Goal: Information Seeking & Learning: Learn about a topic

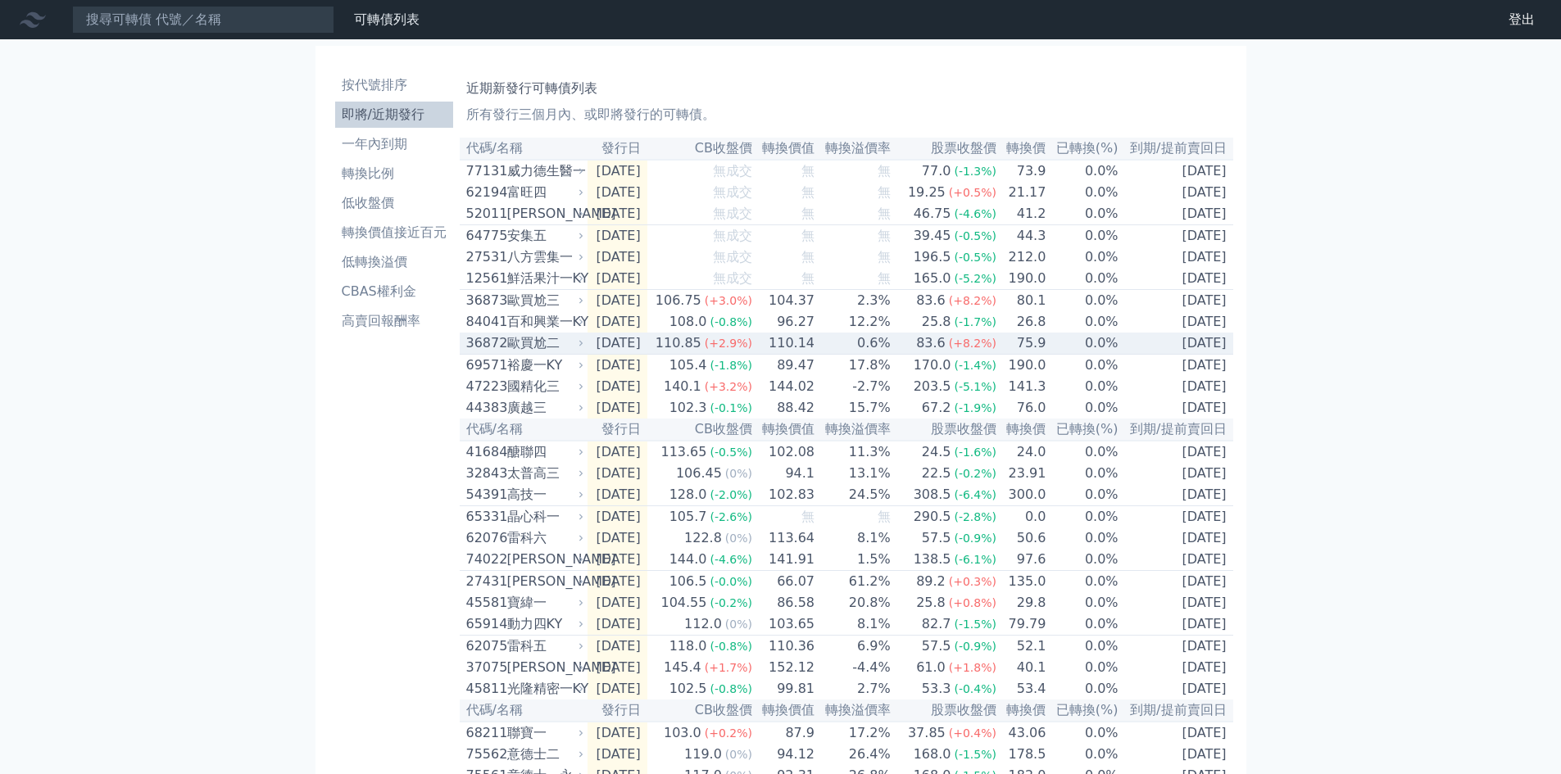
click at [539, 353] on div "歐買尬二" at bounding box center [544, 344] width 74 height 20
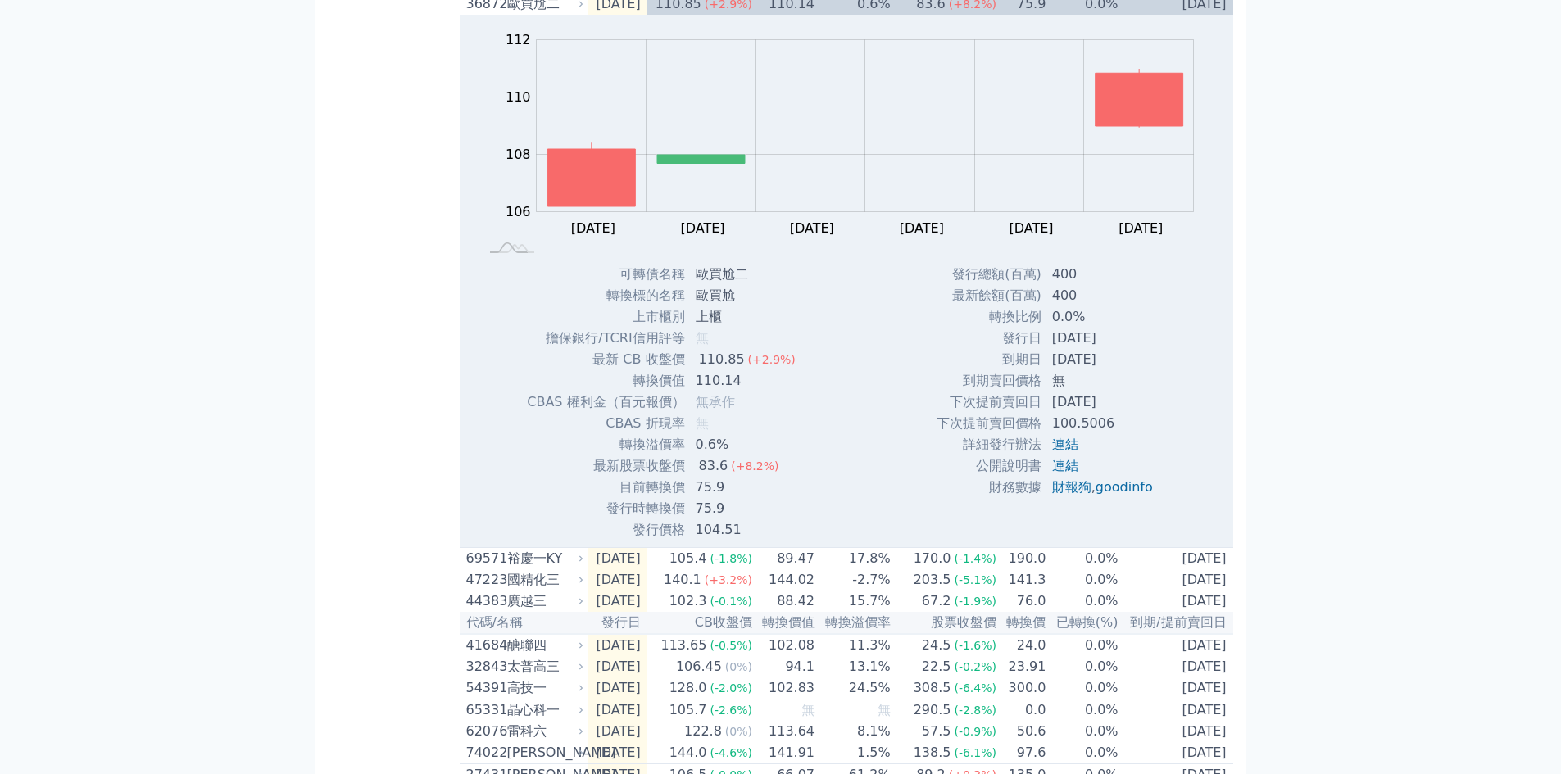
scroll to position [656, 0]
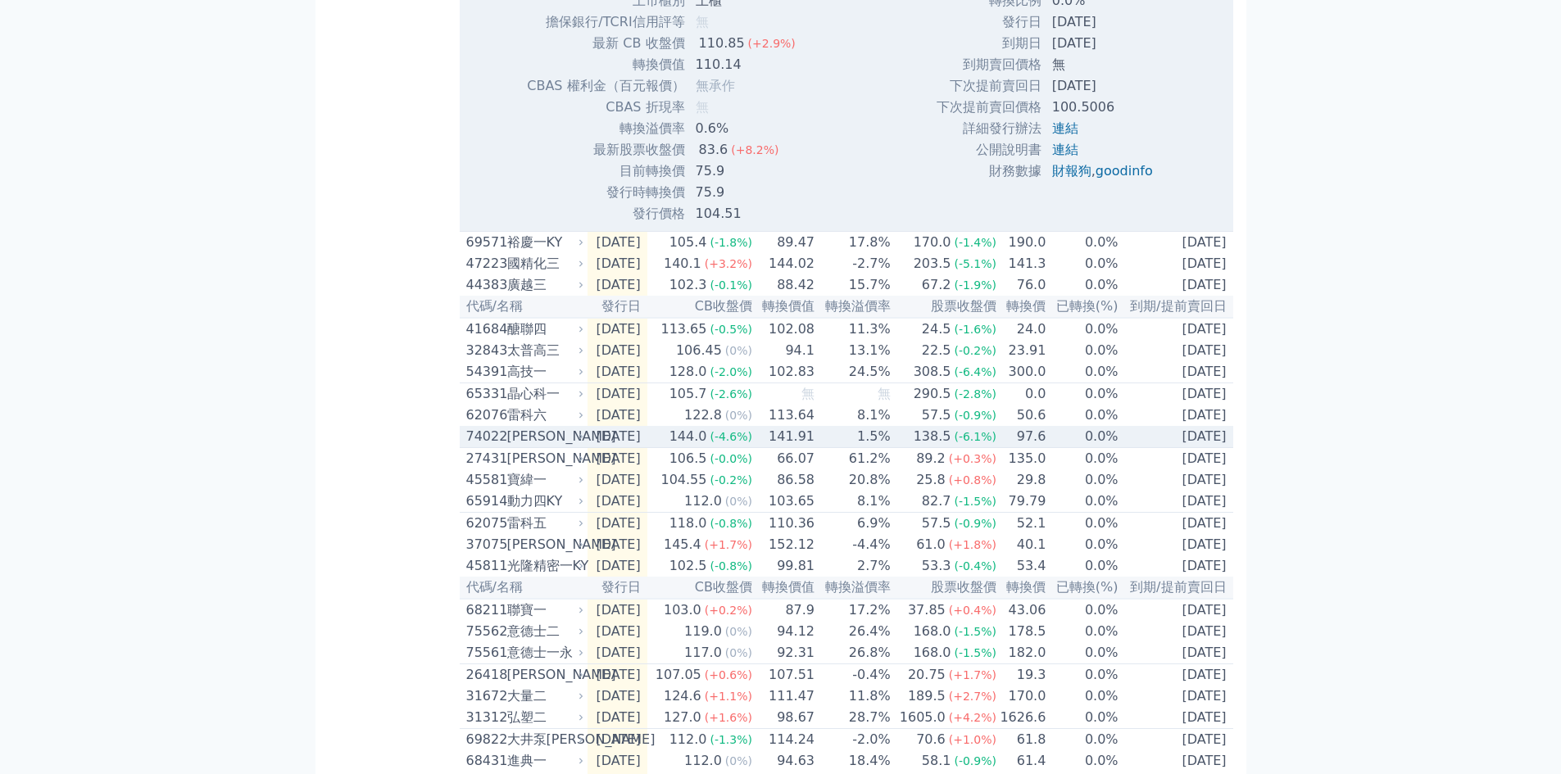
click at [525, 447] on div "[PERSON_NAME]" at bounding box center [544, 437] width 74 height 20
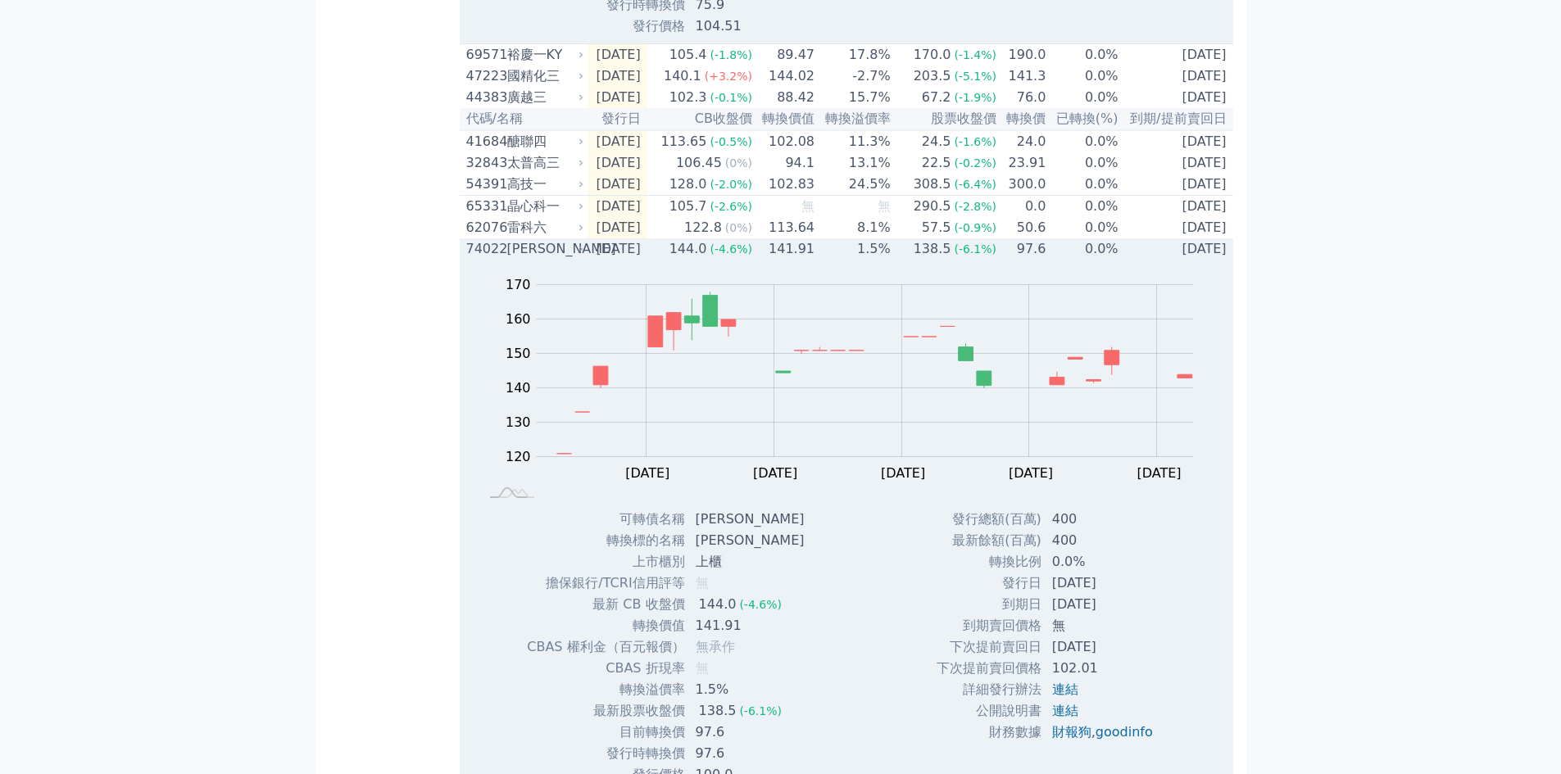
scroll to position [874, 0]
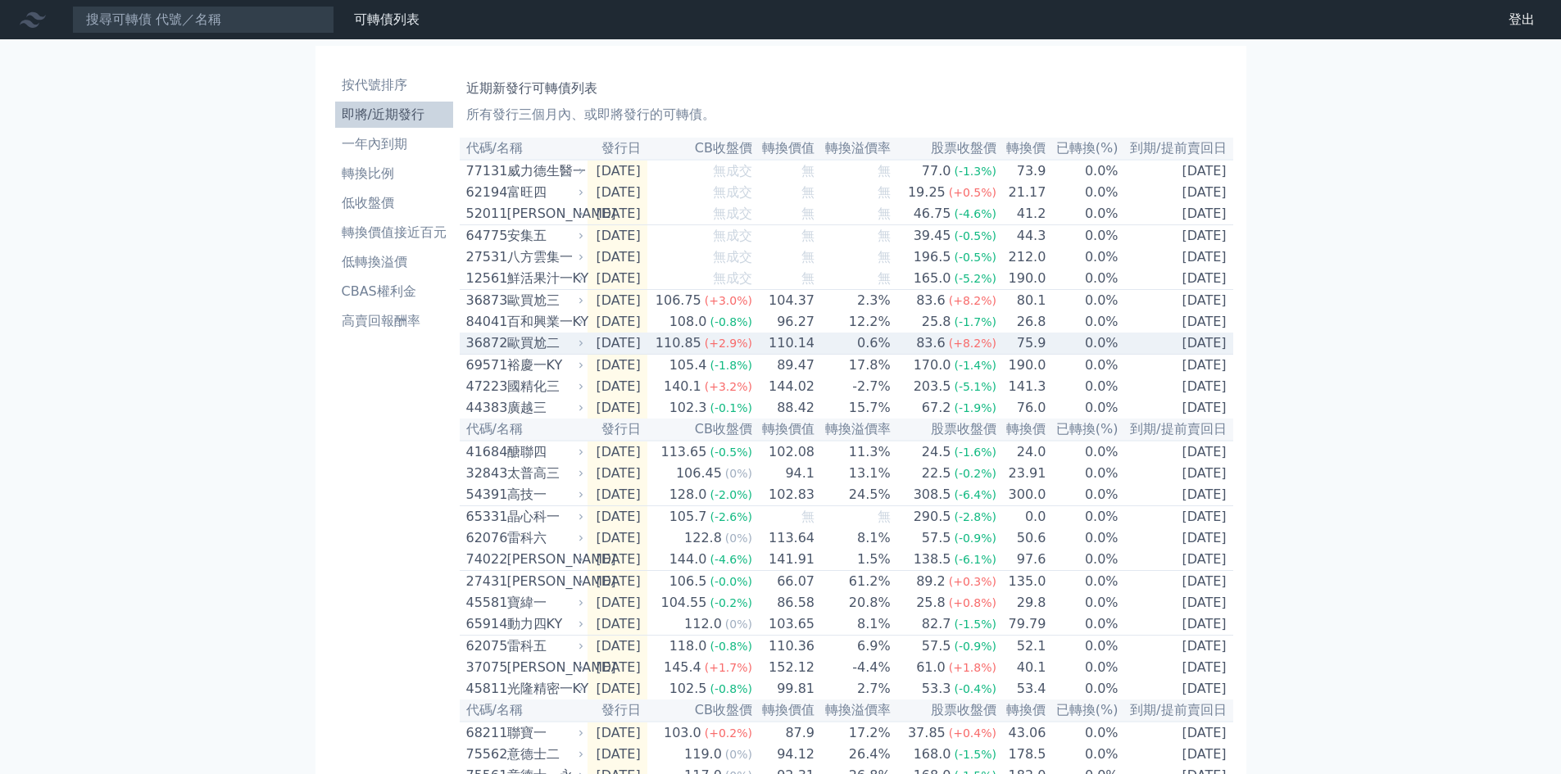
click at [535, 353] on div "歐買尬二" at bounding box center [544, 344] width 74 height 20
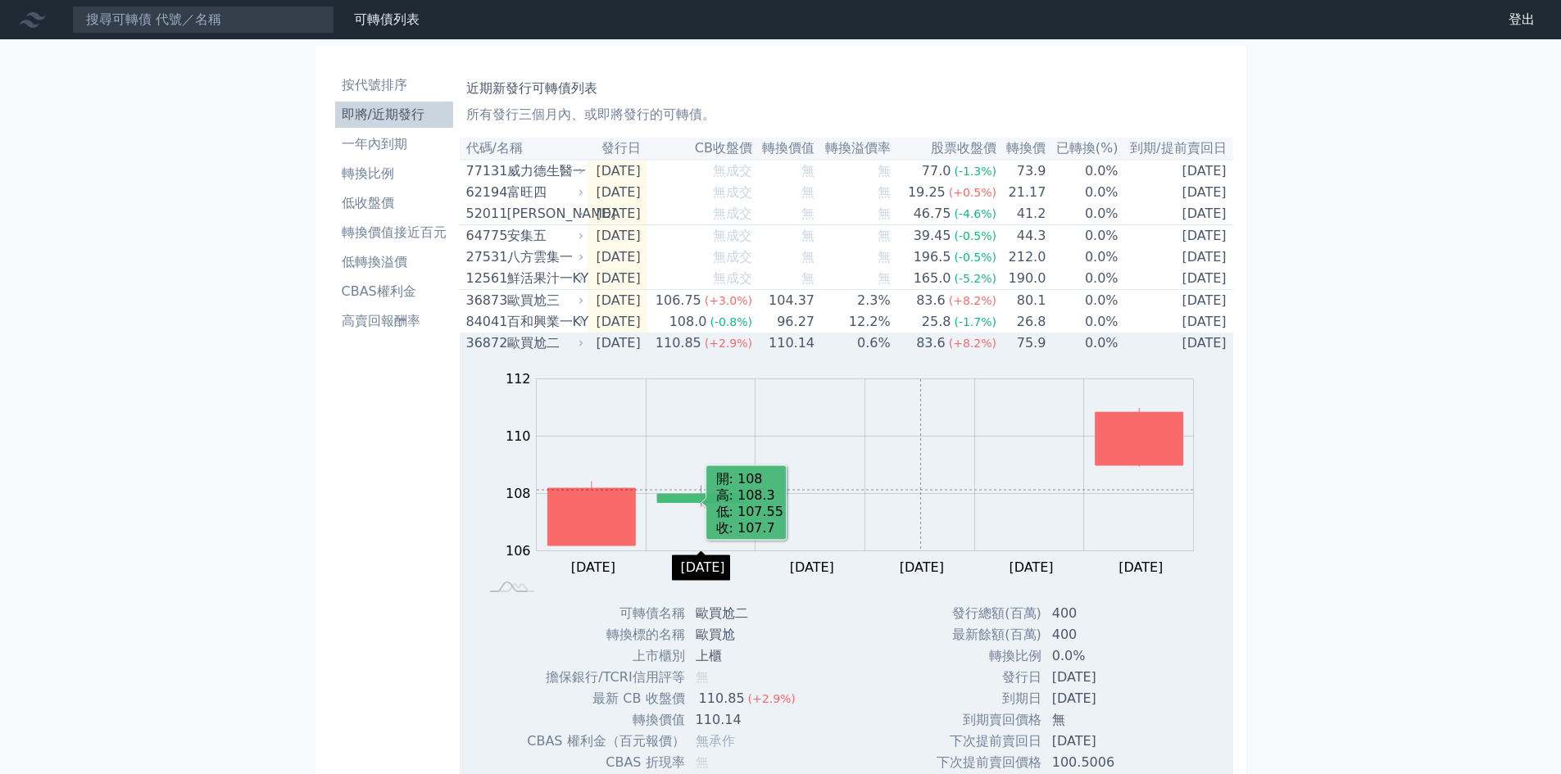
scroll to position [219, 0]
